Goal: Task Accomplishment & Management: Complete application form

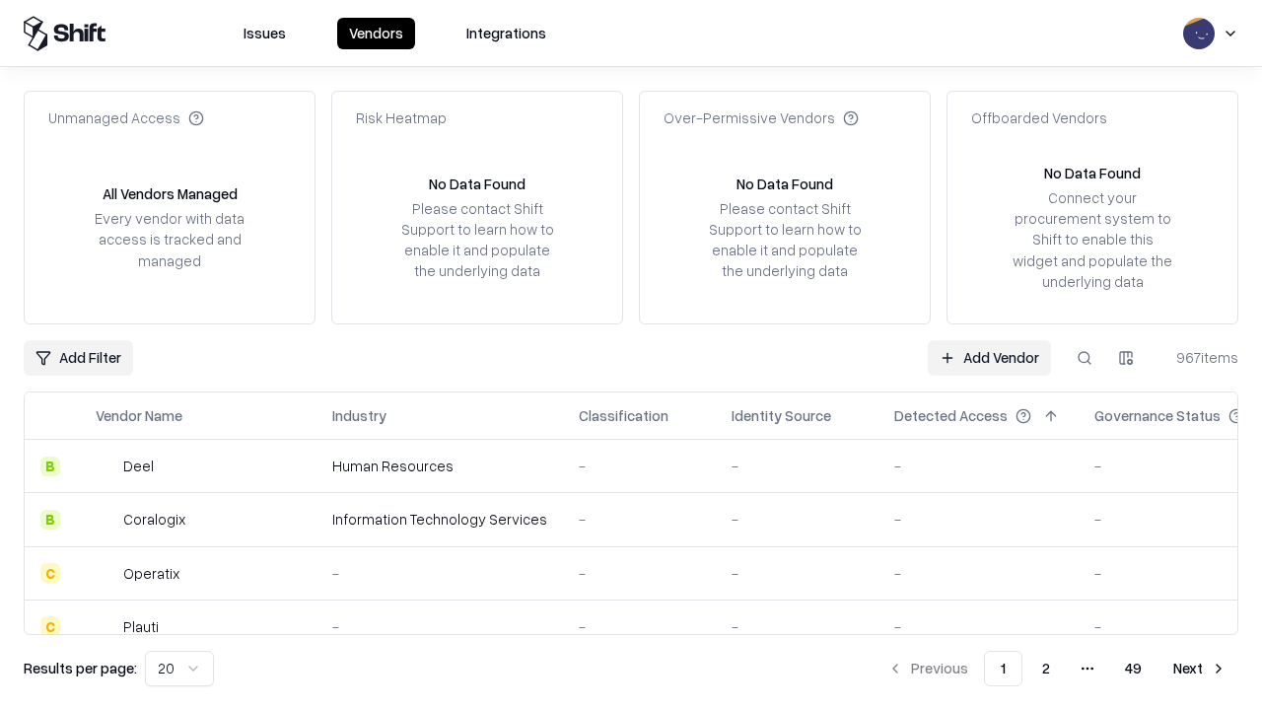
click at [989, 357] on link "Add Vendor" at bounding box center [989, 357] width 123 height 35
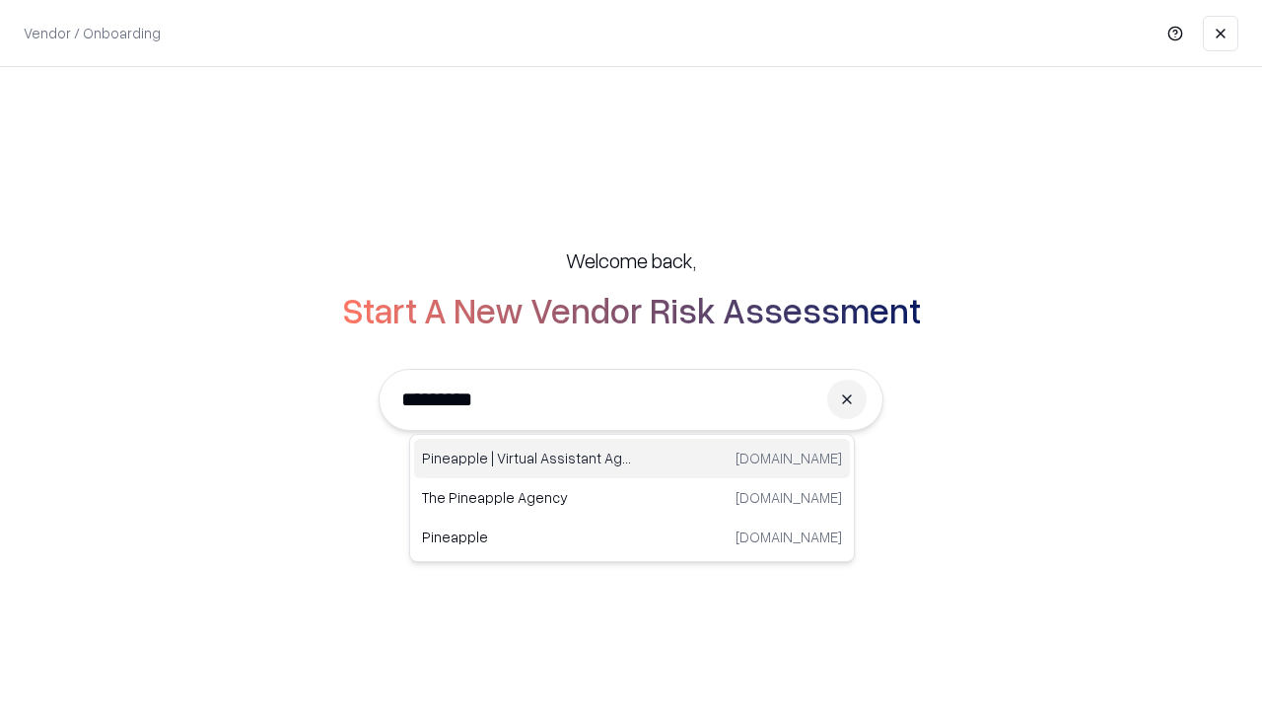
click at [632, 458] on div "Pineapple | Virtual Assistant Agency [DOMAIN_NAME]" at bounding box center [632, 458] width 436 height 39
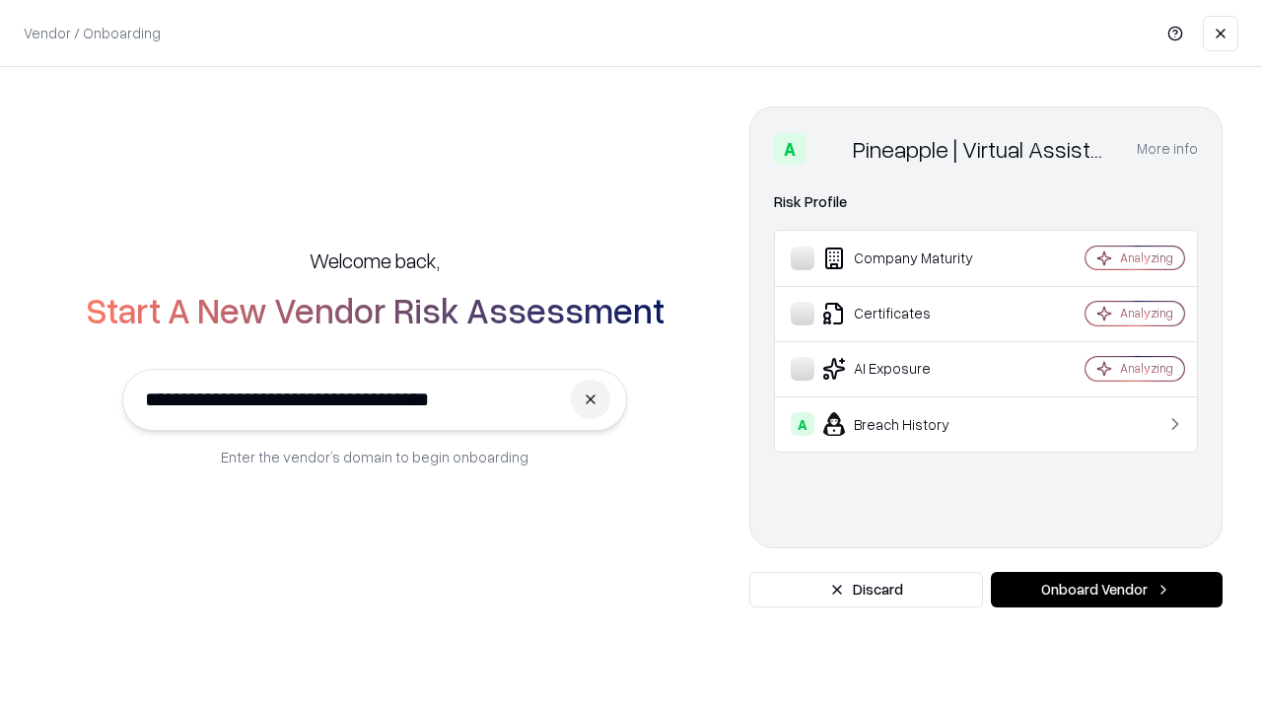
type input "**********"
click at [1106, 590] on button "Onboard Vendor" at bounding box center [1107, 589] width 232 height 35
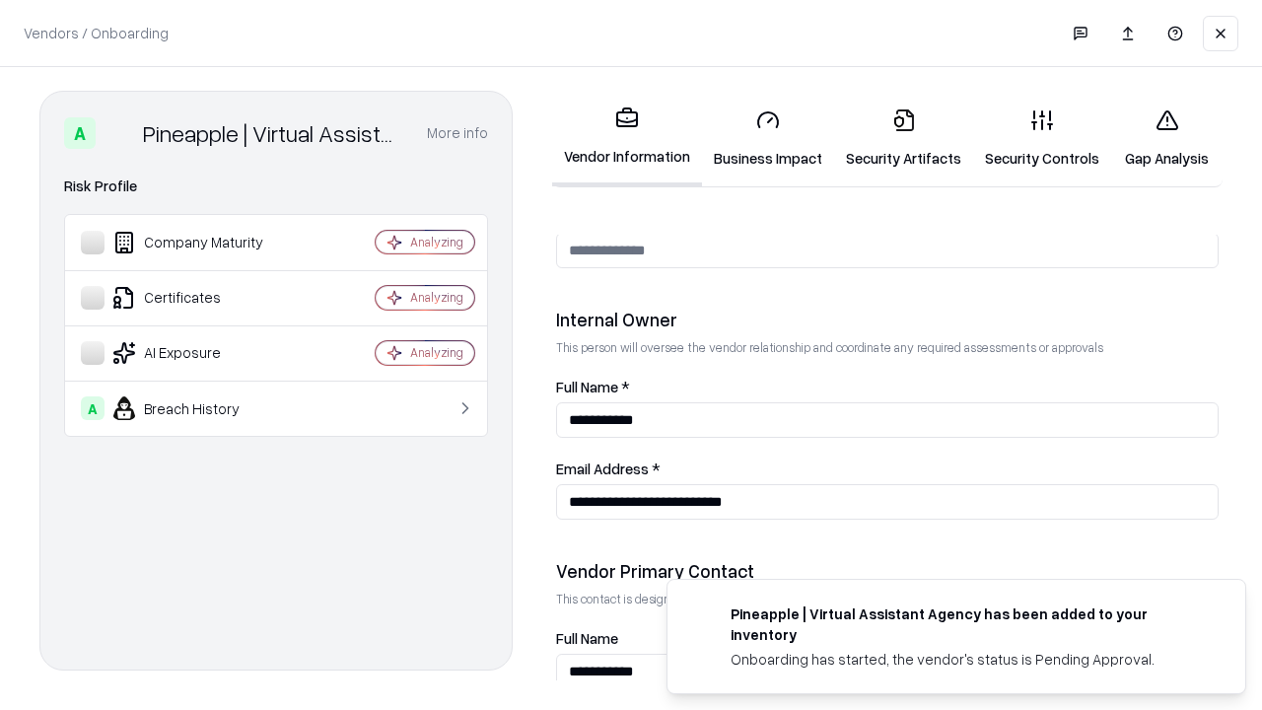
scroll to position [1021, 0]
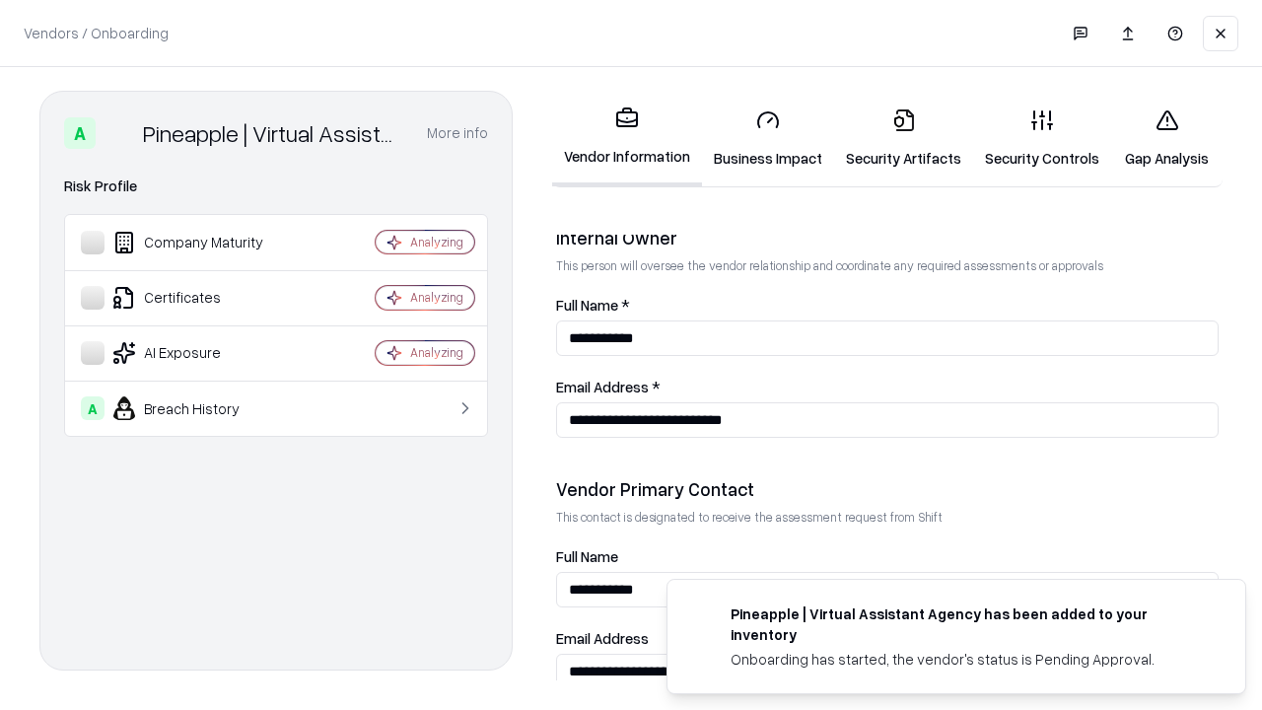
click at [768, 138] on link "Business Impact" at bounding box center [768, 139] width 132 height 92
click at [903, 138] on link "Security Artifacts" at bounding box center [903, 139] width 139 height 92
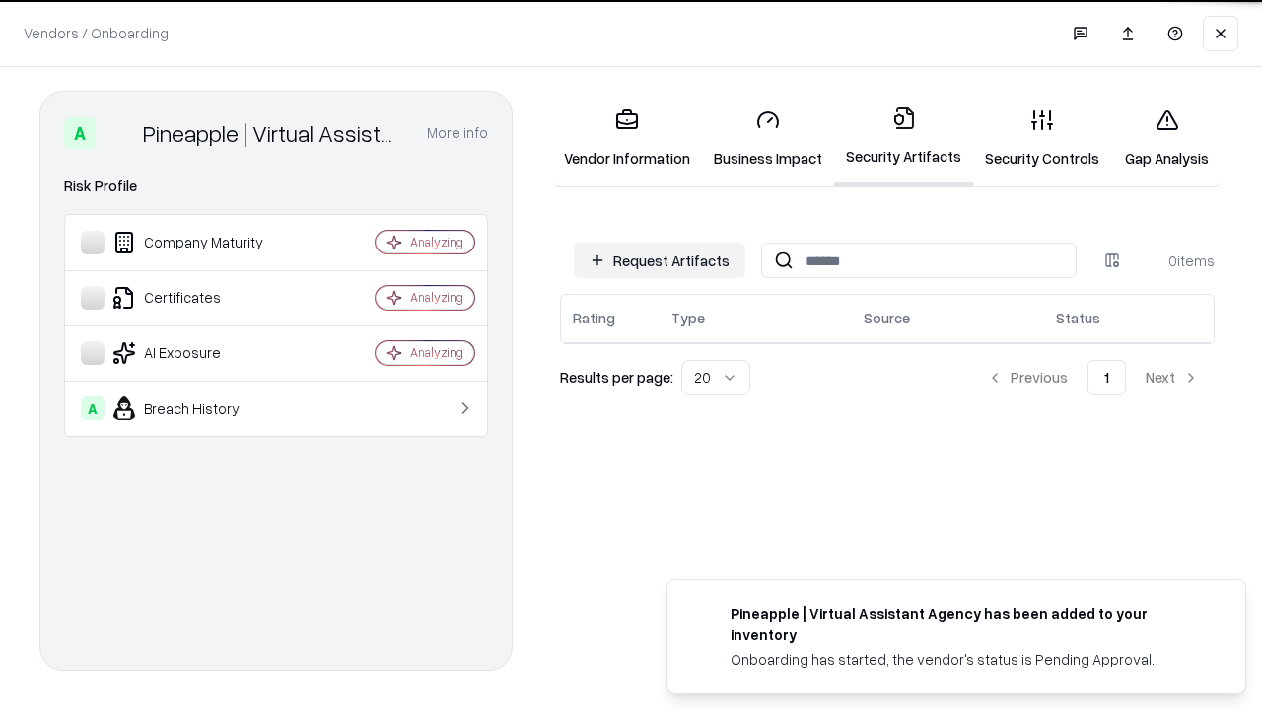
click at [659, 260] on button "Request Artifacts" at bounding box center [660, 260] width 172 height 35
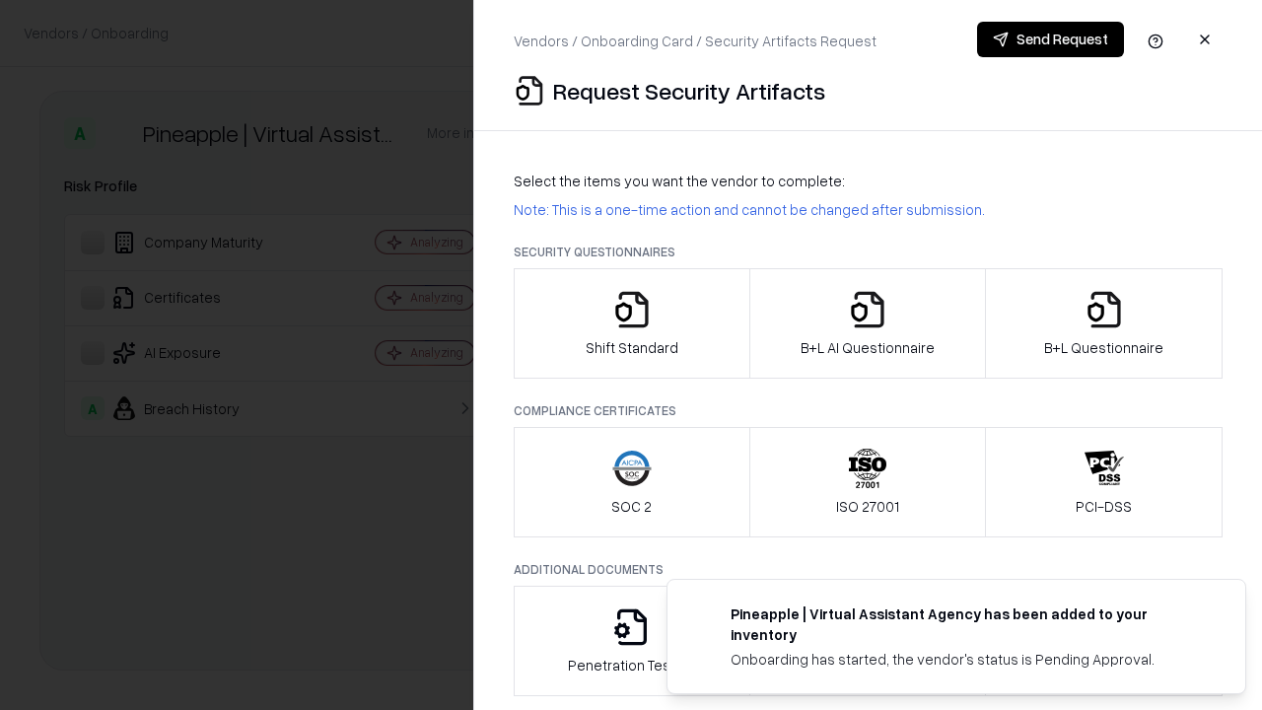
click at [631, 323] on icon "button" at bounding box center [631, 309] width 39 height 39
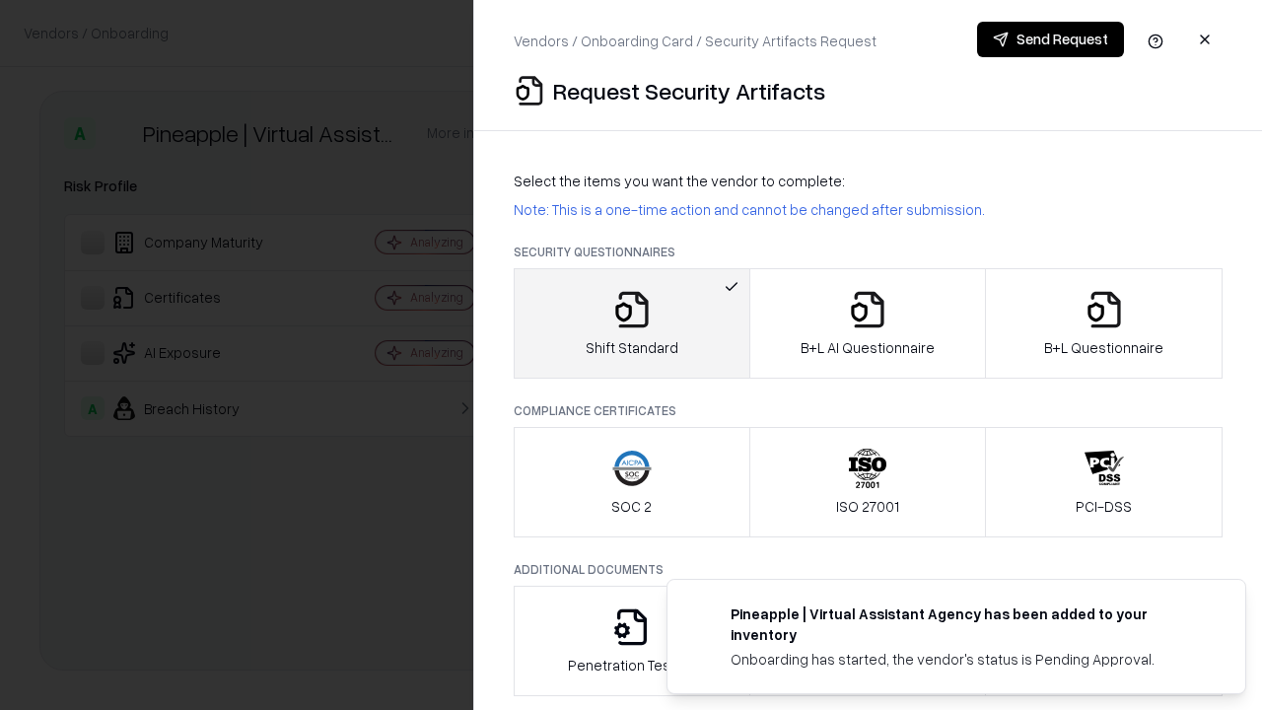
click at [1050, 39] on button "Send Request" at bounding box center [1050, 39] width 147 height 35
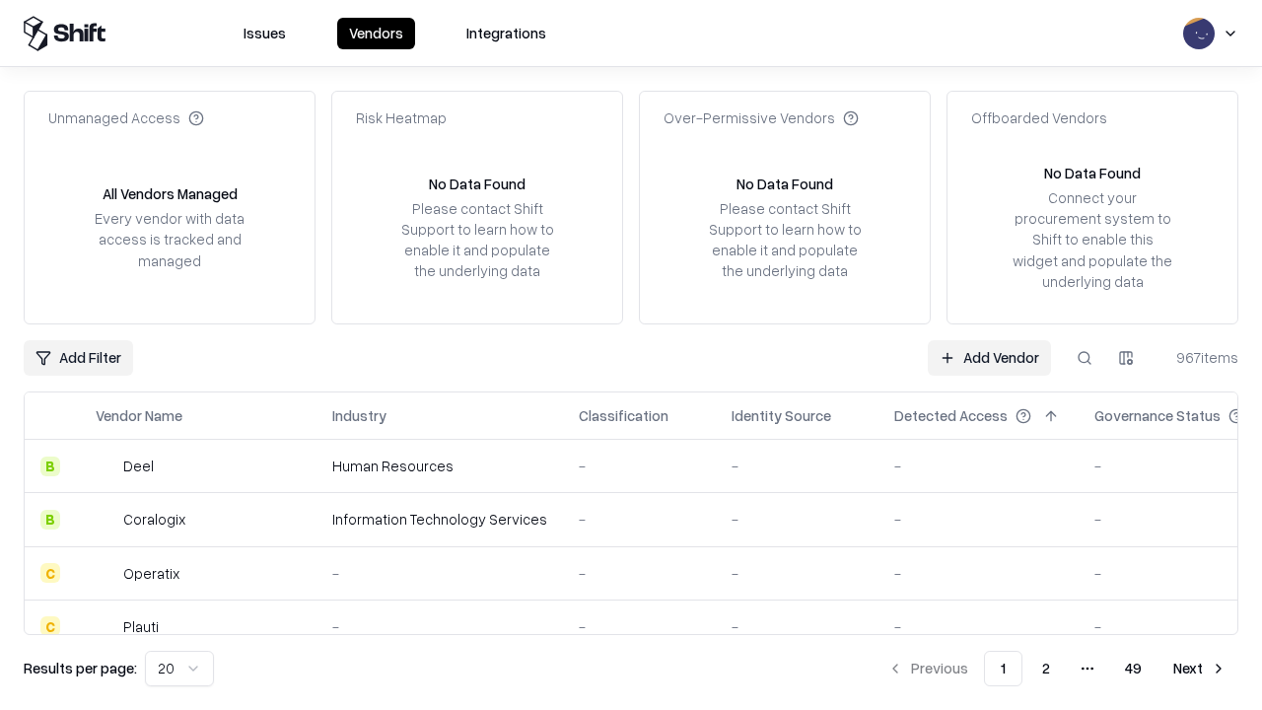
click at [1084, 357] on button at bounding box center [1084, 357] width 35 height 35
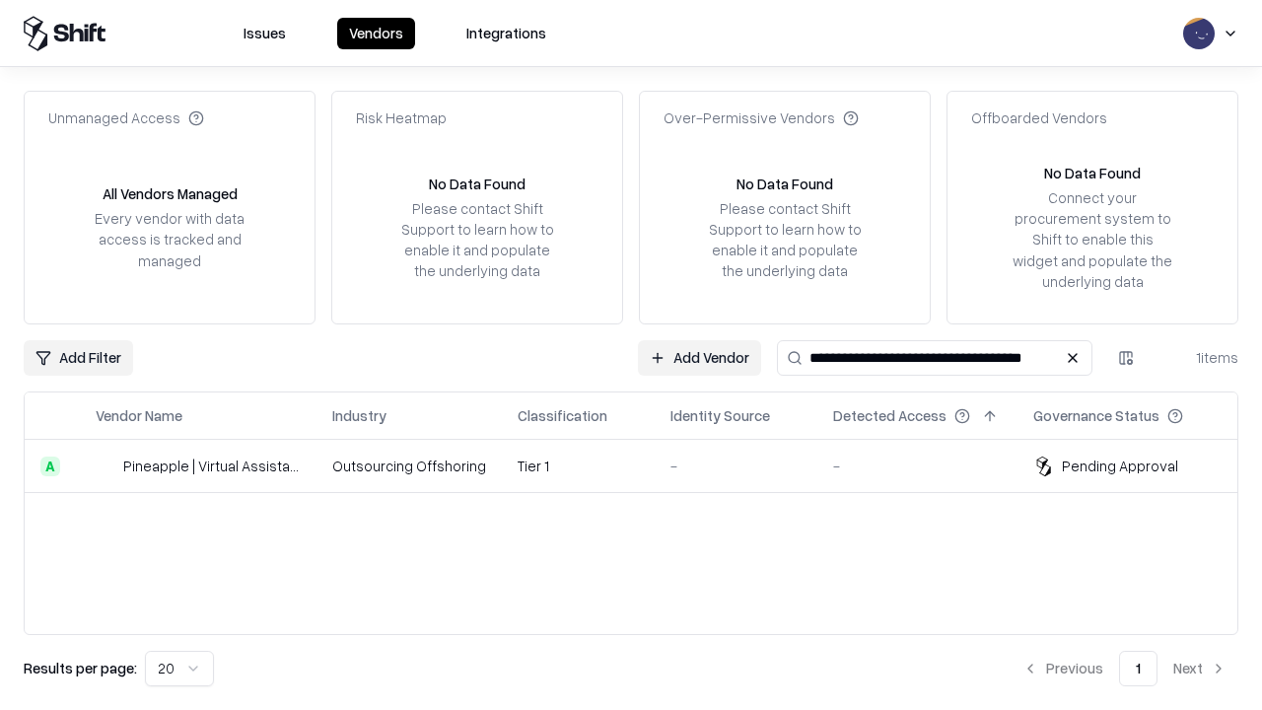
type input "**********"
click at [643, 465] on td "Tier 1" at bounding box center [578, 466] width 153 height 53
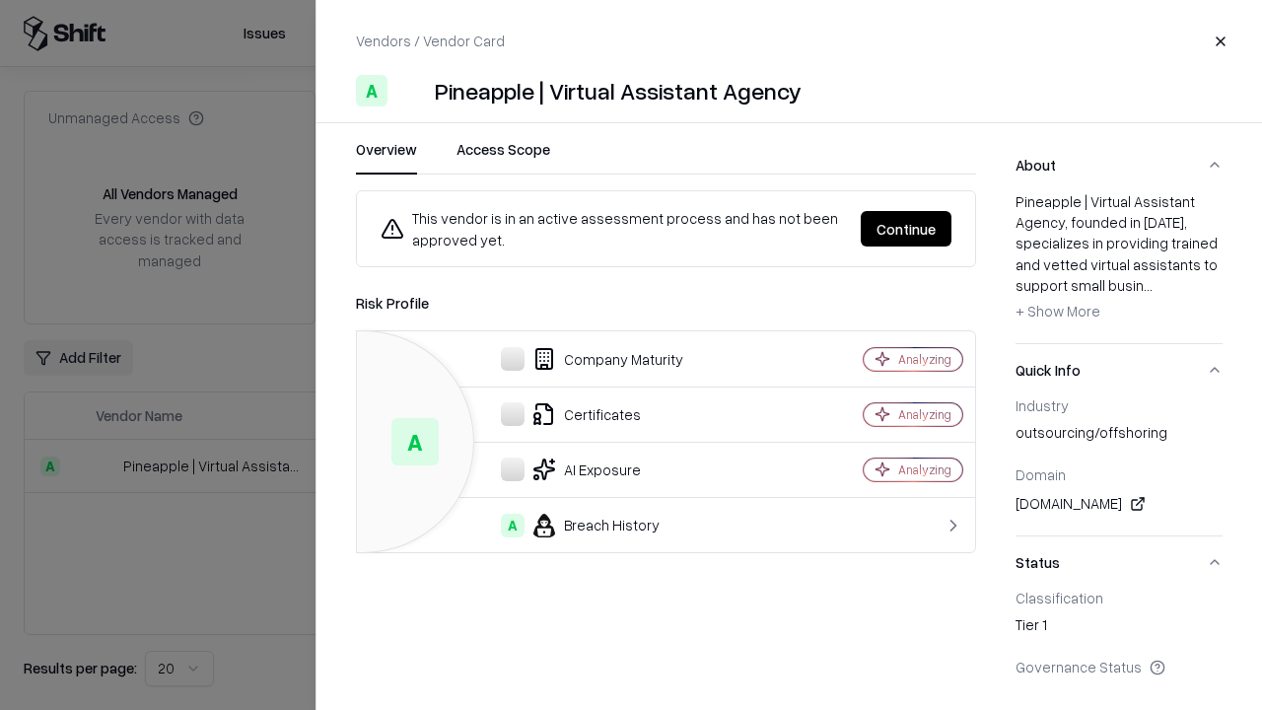
click at [906, 229] on button "Continue" at bounding box center [906, 228] width 91 height 35
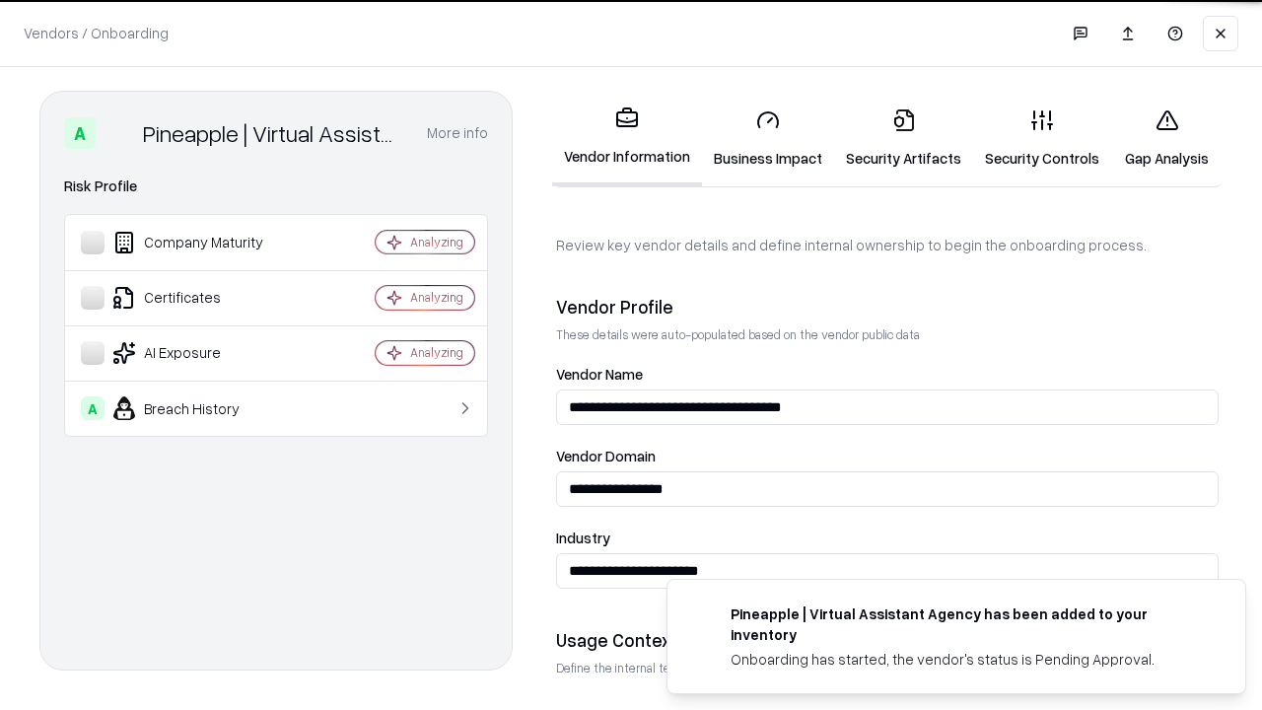
click at [903, 138] on link "Security Artifacts" at bounding box center [903, 139] width 139 height 92
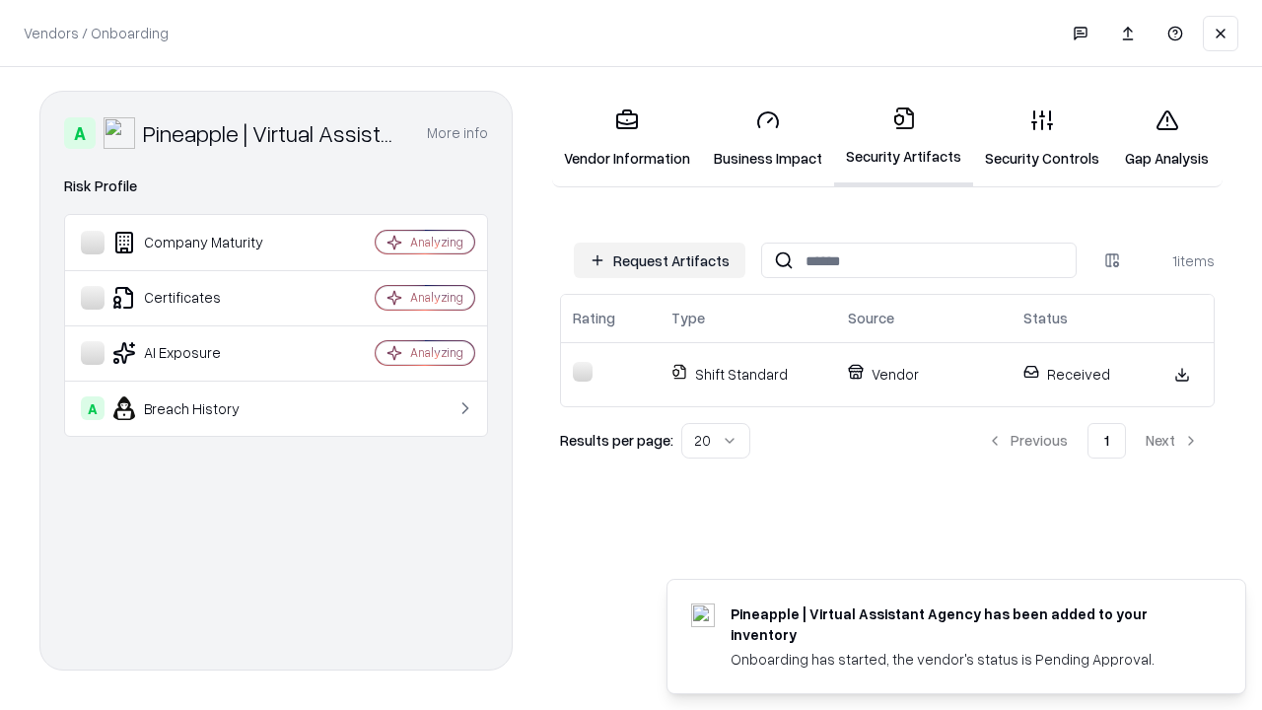
click at [1042, 138] on link "Security Controls" at bounding box center [1042, 139] width 138 height 92
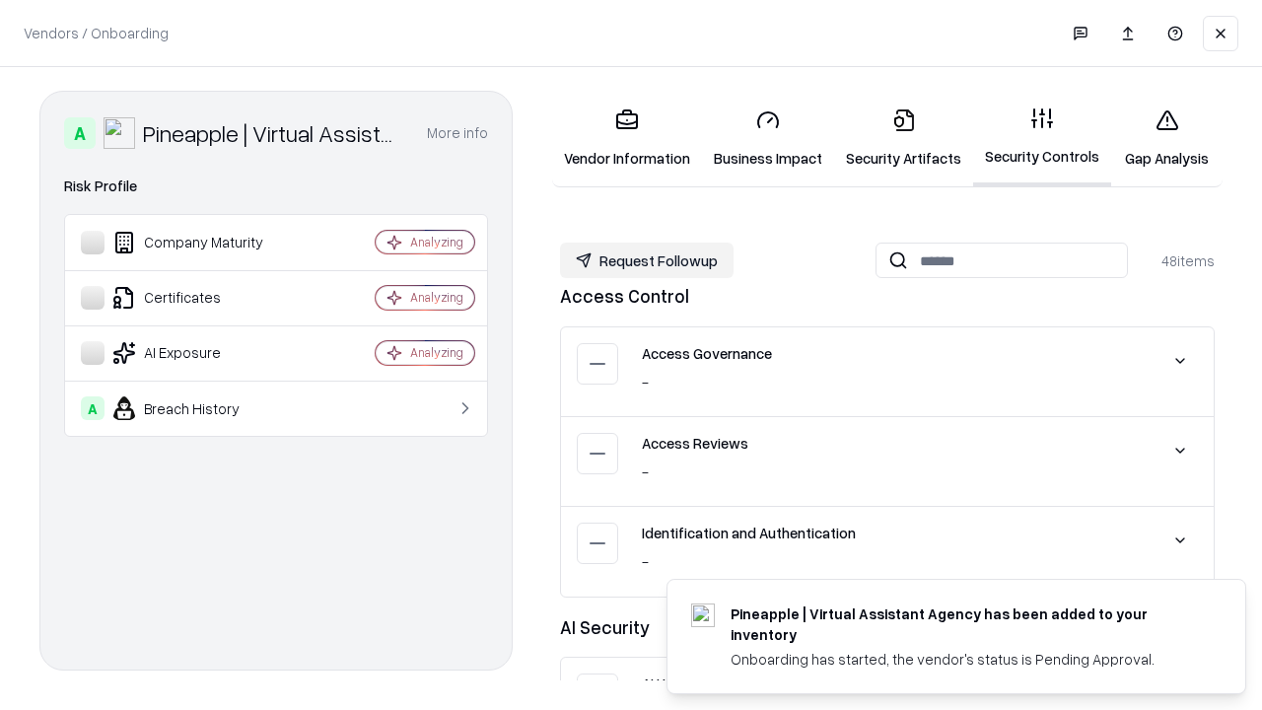
click at [647, 260] on button "Request Followup" at bounding box center [647, 260] width 174 height 35
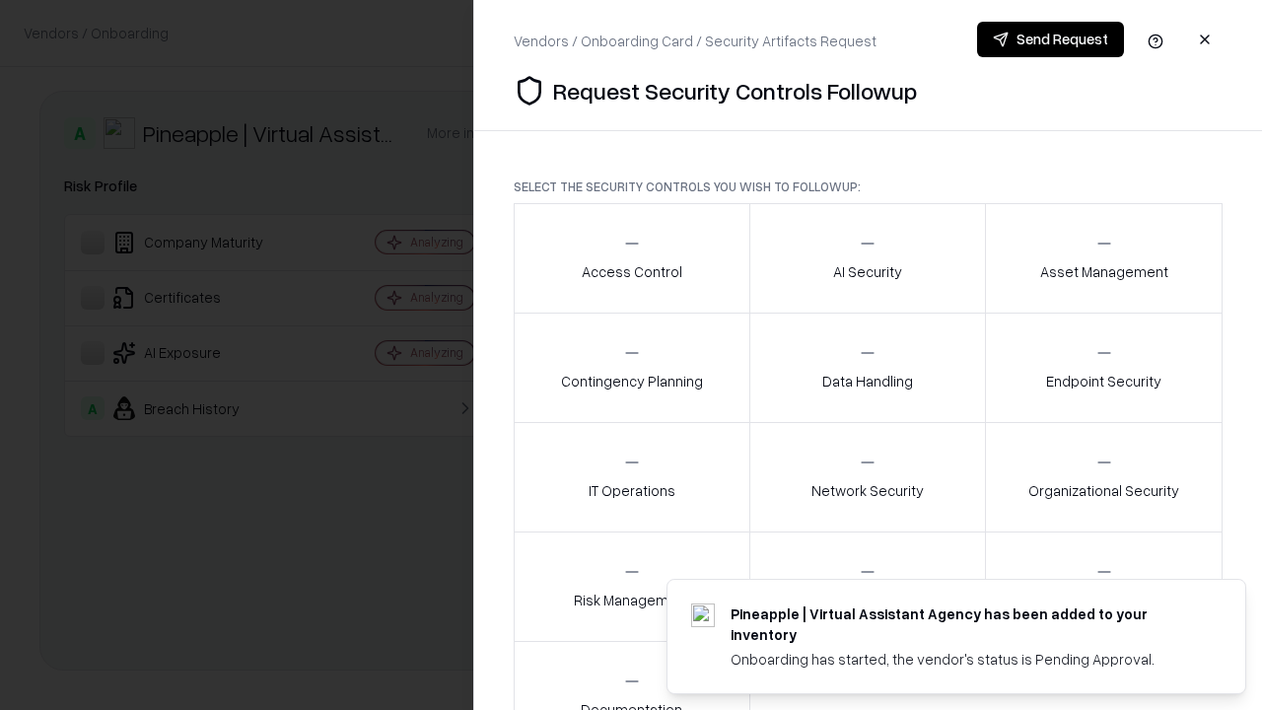
click at [631, 258] on div "Access Control" at bounding box center [632, 258] width 101 height 48
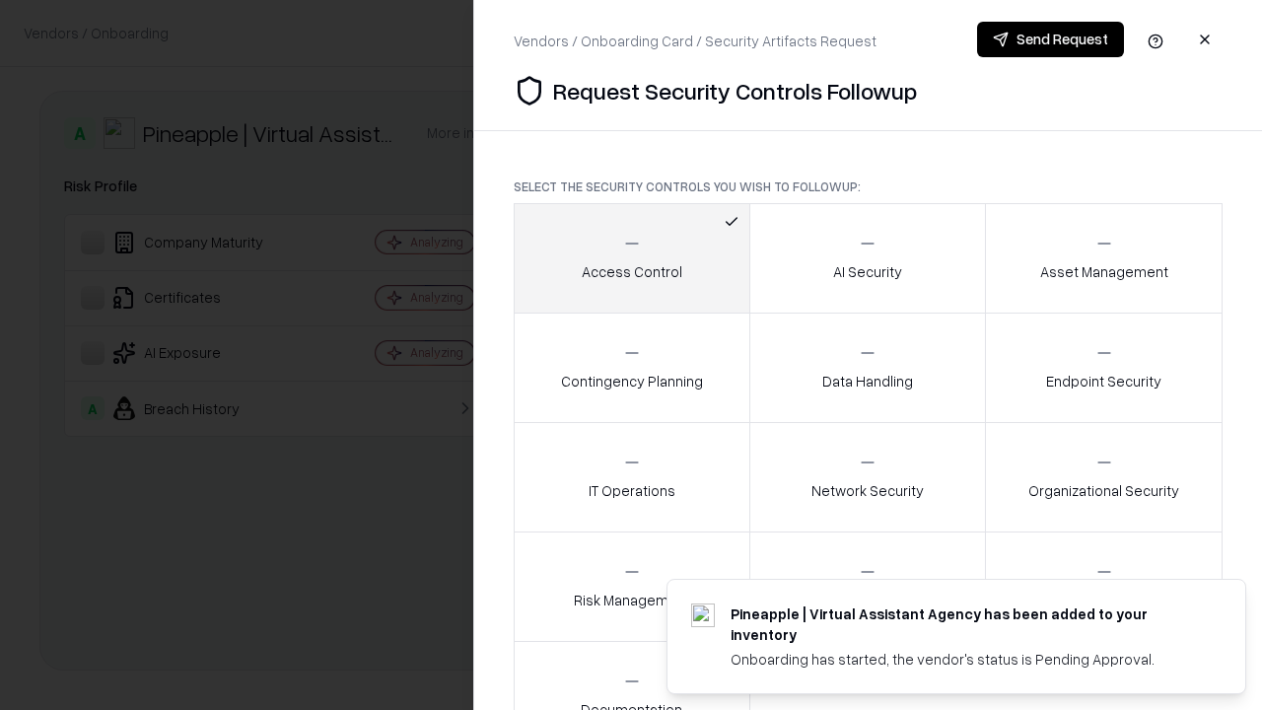
click at [1050, 39] on button "Send Request" at bounding box center [1050, 39] width 147 height 35
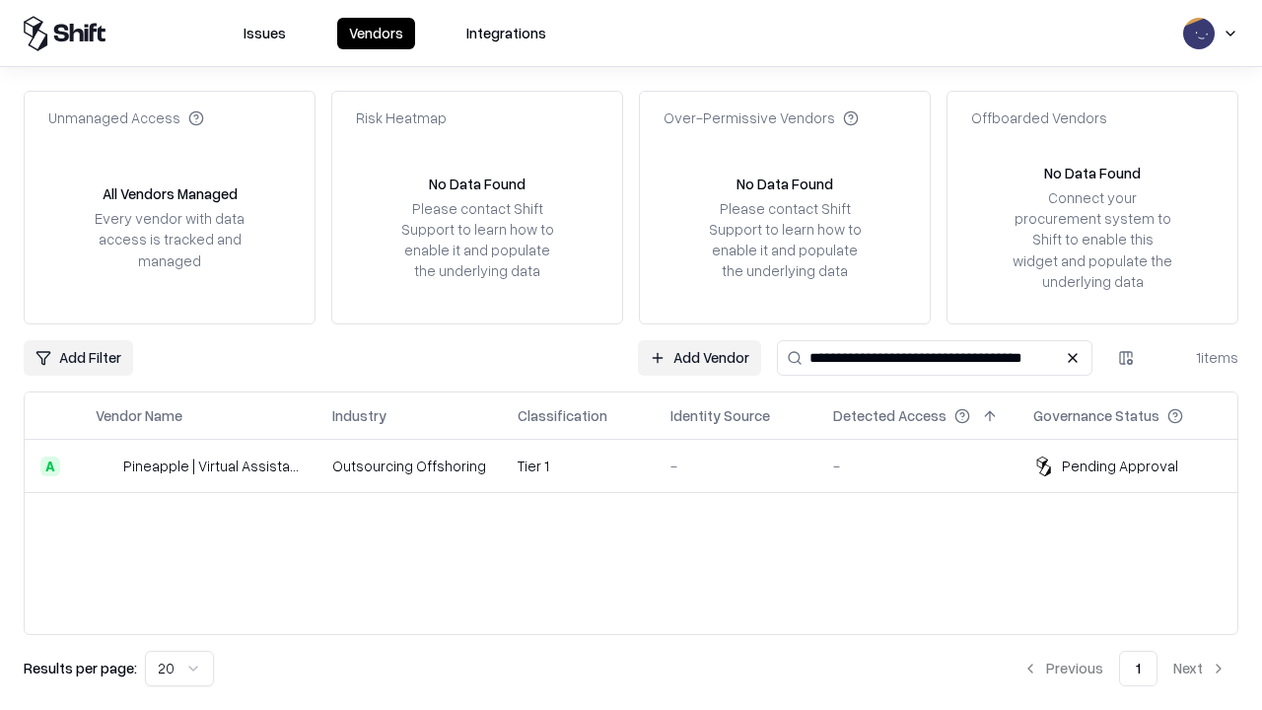
type input "**********"
click at [643, 465] on td "Tier 1" at bounding box center [578, 466] width 153 height 53
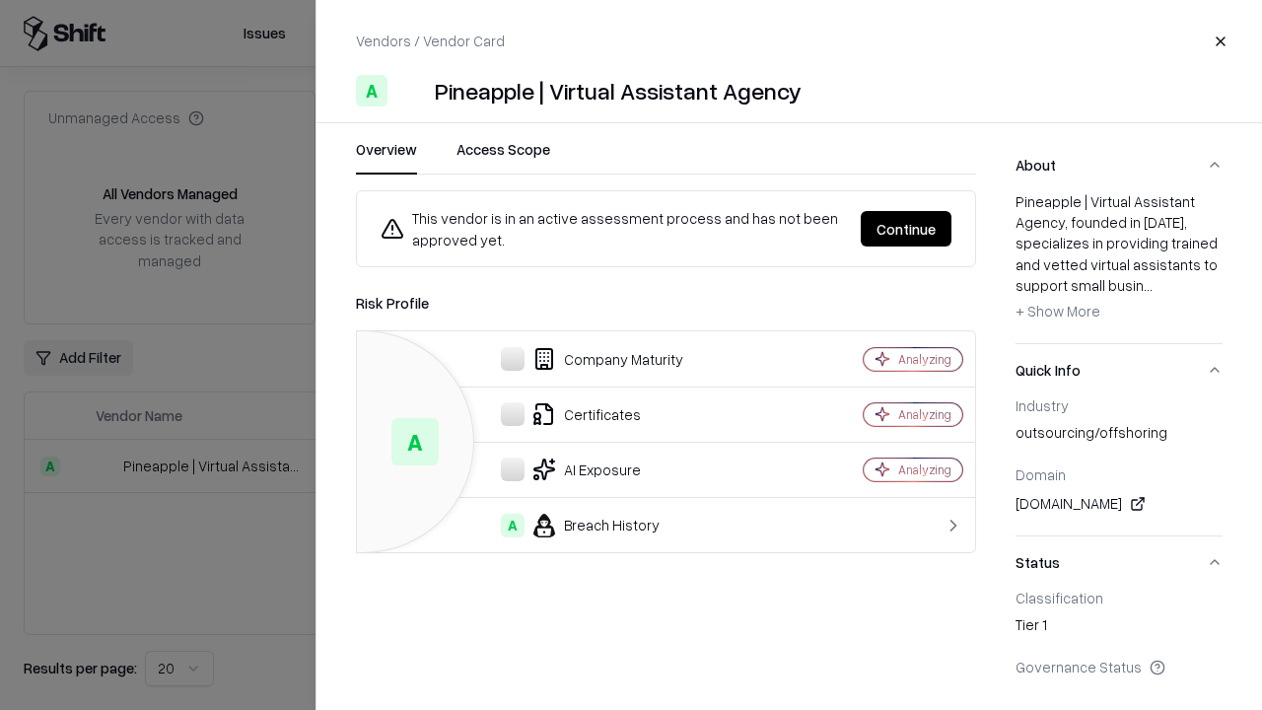
click at [906, 229] on button "Continue" at bounding box center [906, 228] width 91 height 35
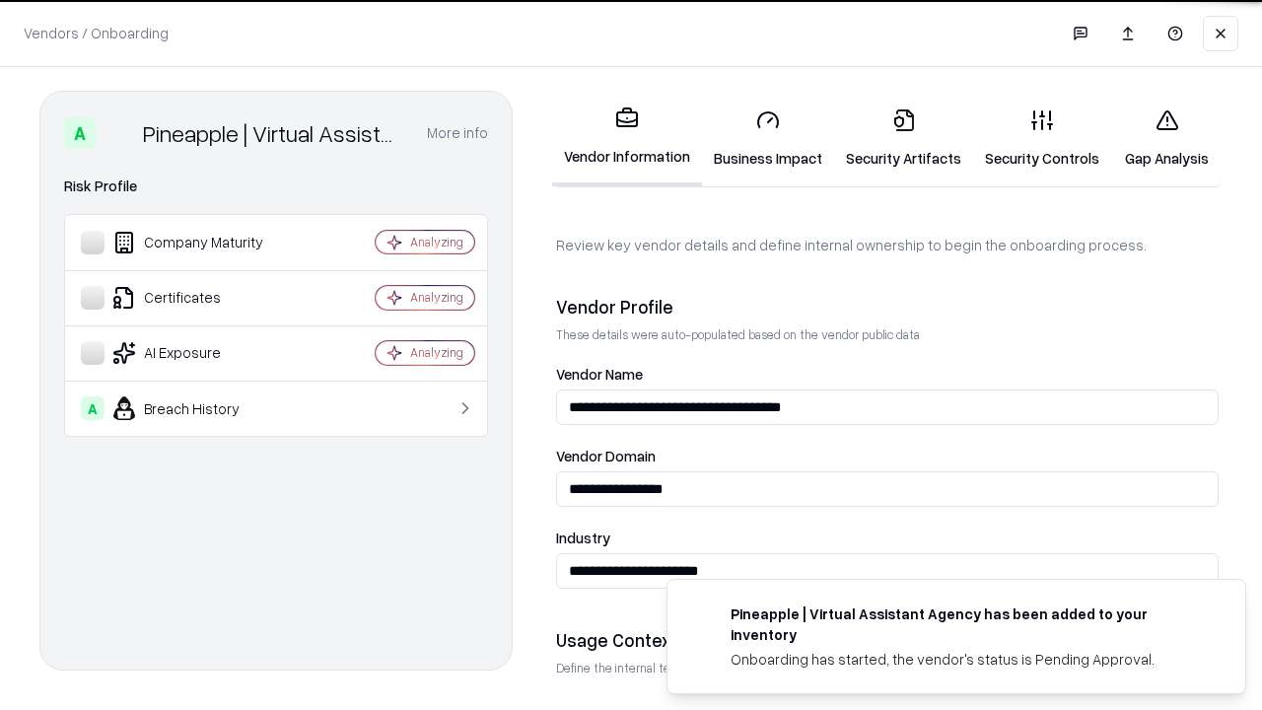
click at [1166, 138] on link "Gap Analysis" at bounding box center [1166, 139] width 111 height 92
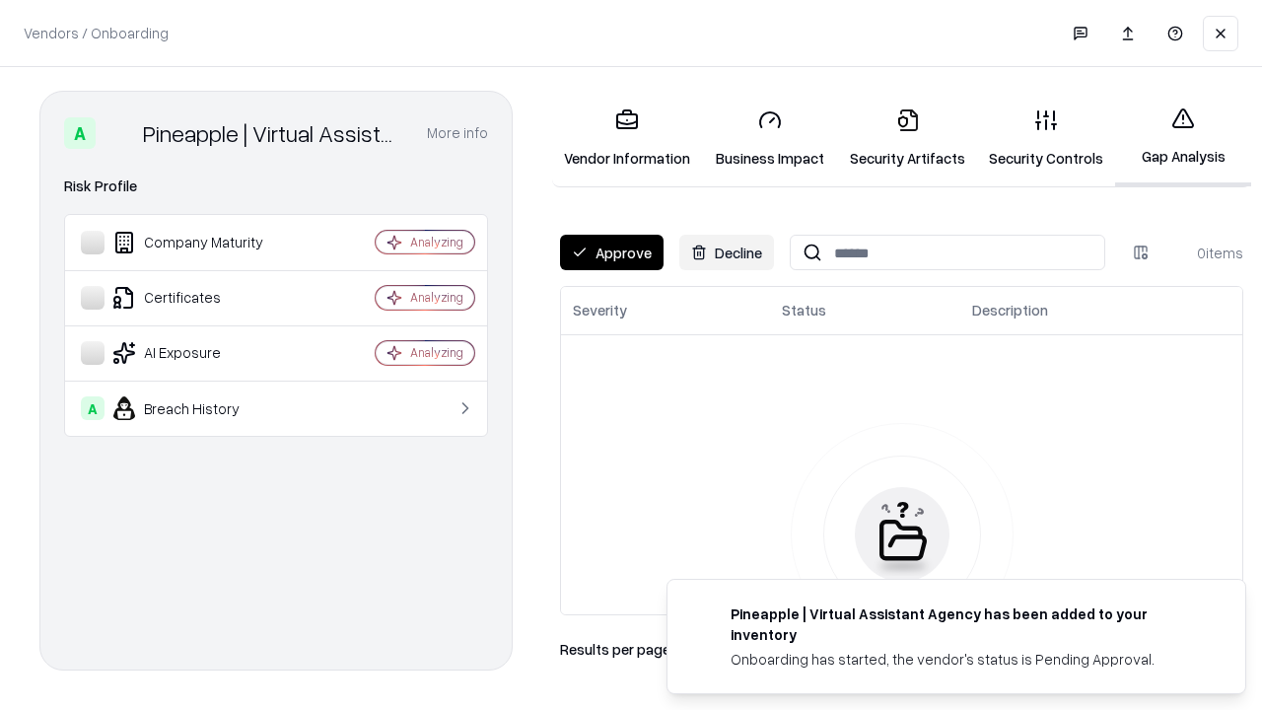
click at [611, 252] on button "Approve" at bounding box center [612, 252] width 104 height 35
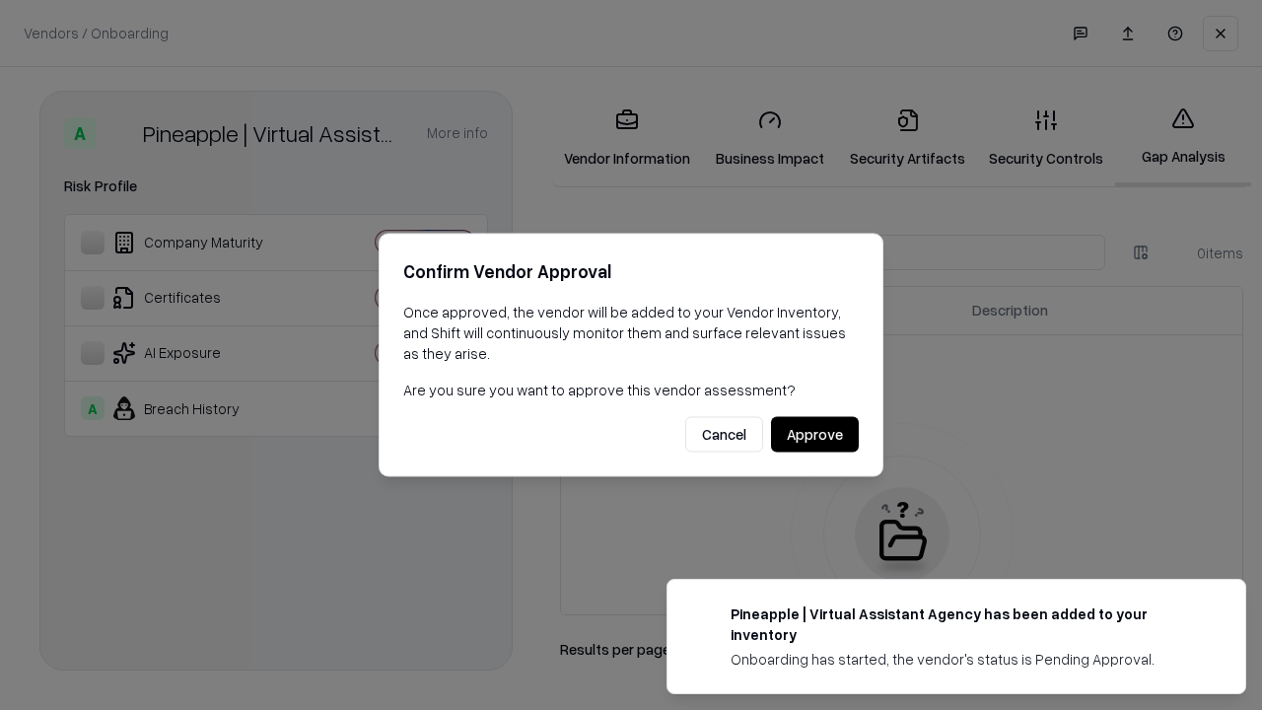
click at [814, 434] on button "Approve" at bounding box center [815, 434] width 88 height 35
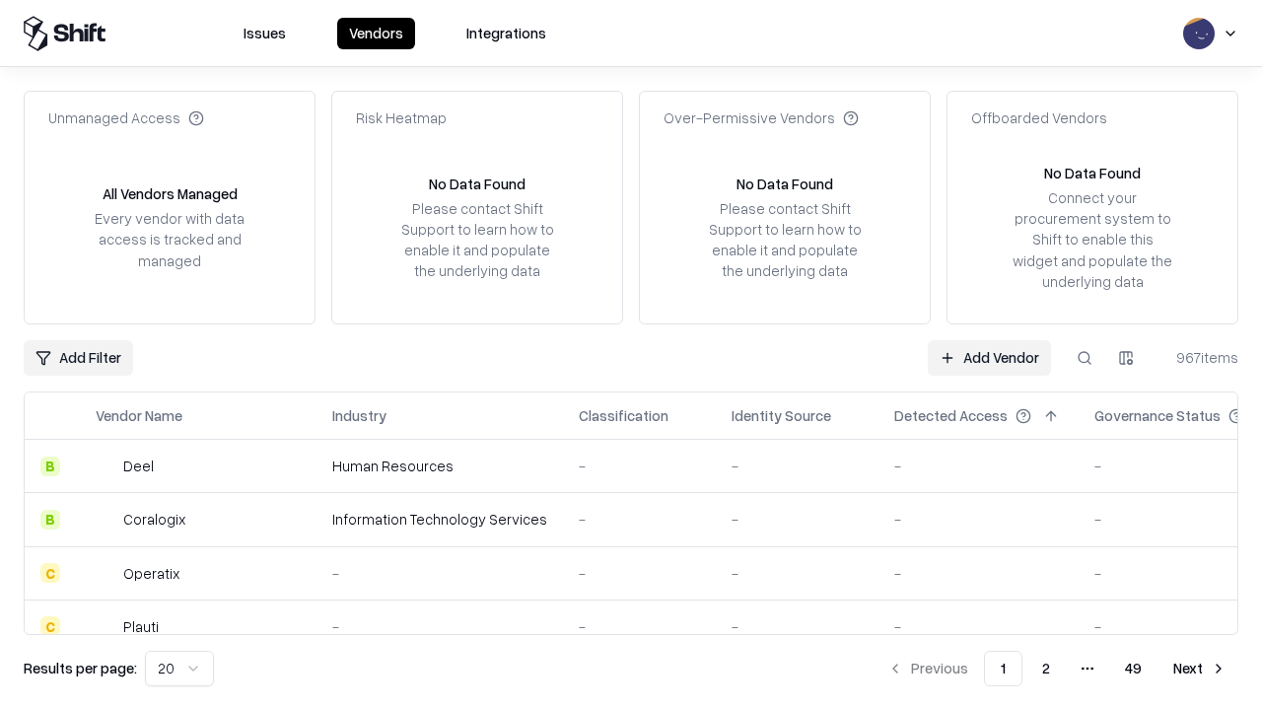
type input "**********"
click at [989, 357] on link "Add Vendor" at bounding box center [989, 357] width 123 height 35
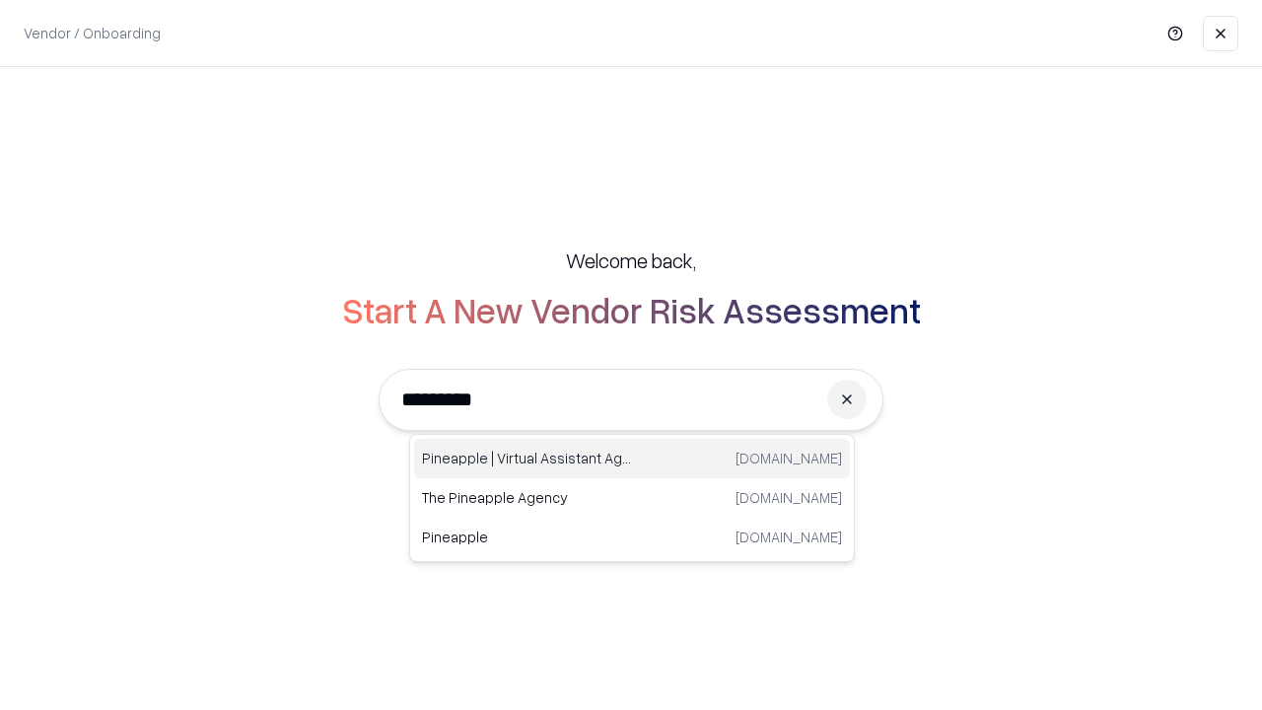
click at [632, 458] on div "Pineapple | Virtual Assistant Agency [DOMAIN_NAME]" at bounding box center [632, 458] width 436 height 39
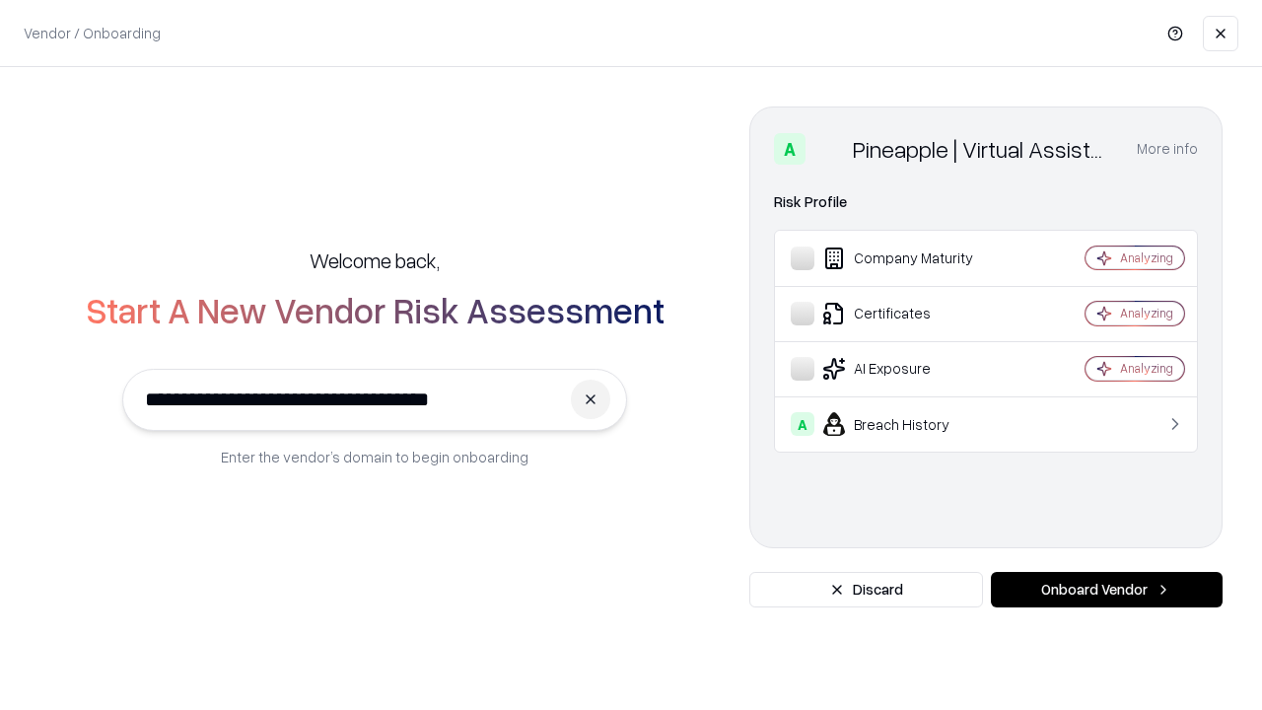
type input "**********"
click at [1106, 590] on button "Onboard Vendor" at bounding box center [1107, 589] width 232 height 35
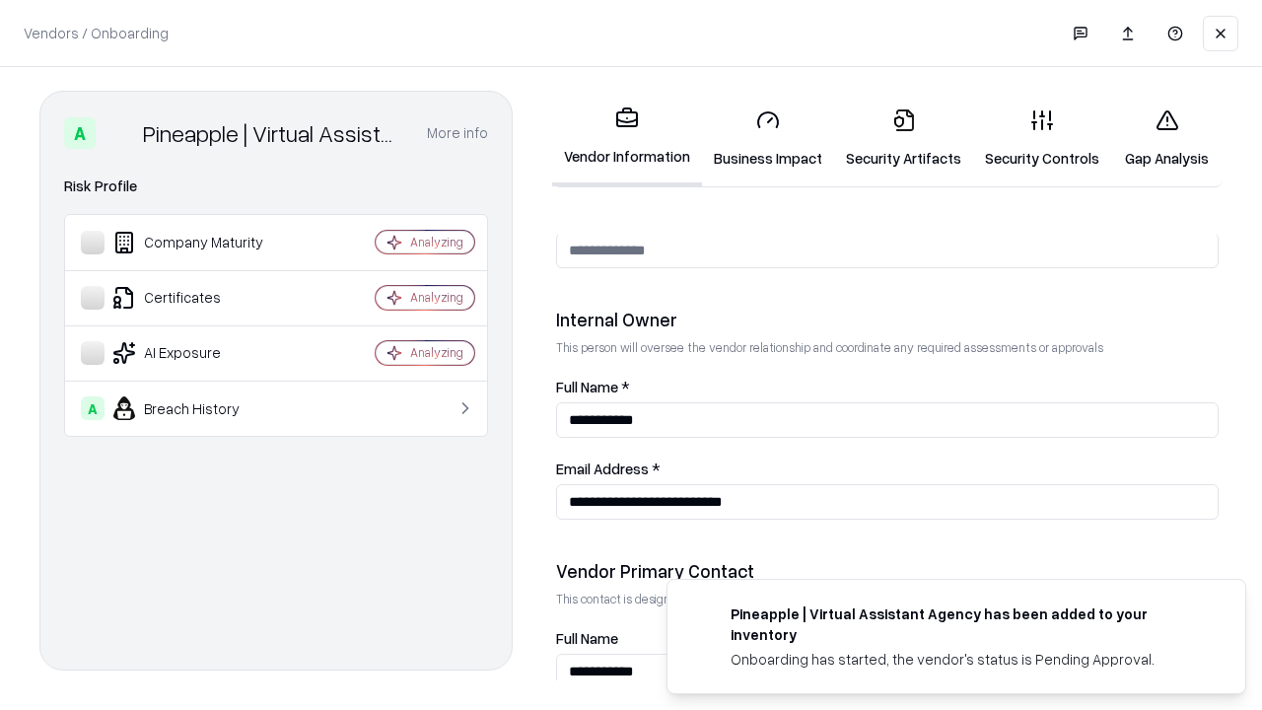
scroll to position [1021, 0]
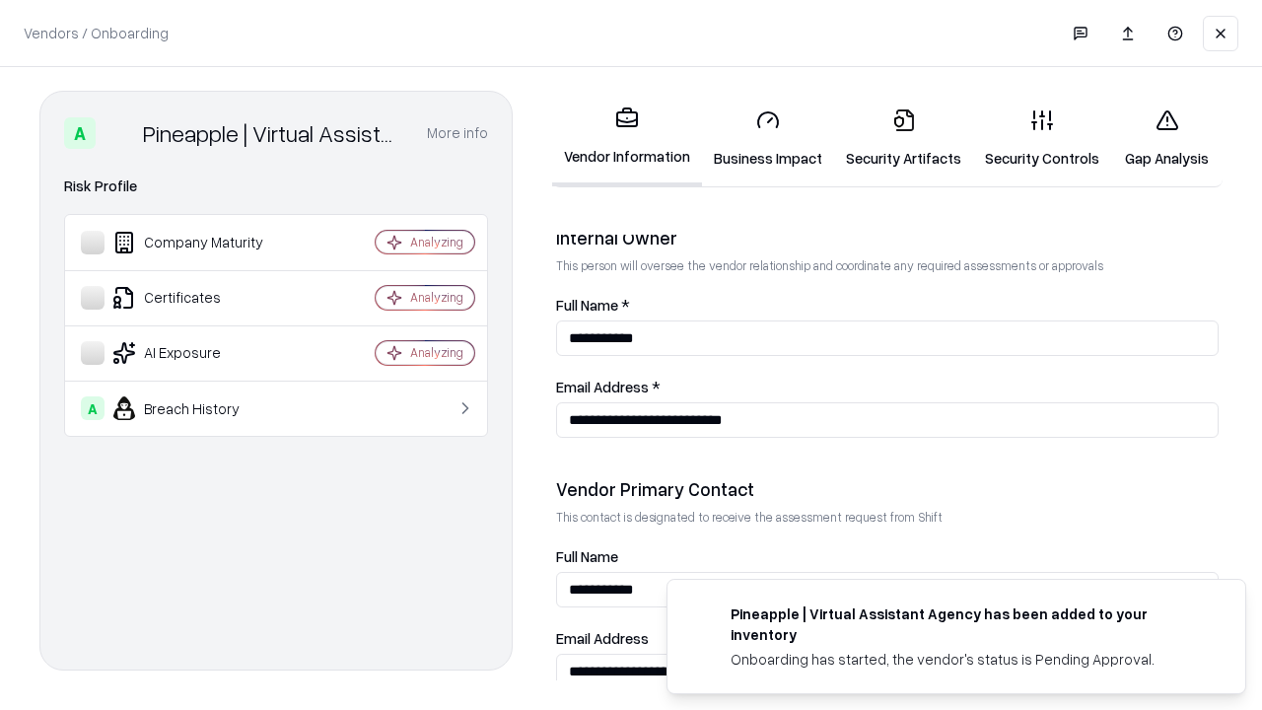
click at [1166, 138] on link "Gap Analysis" at bounding box center [1166, 139] width 111 height 92
